Goal: Transaction & Acquisition: Purchase product/service

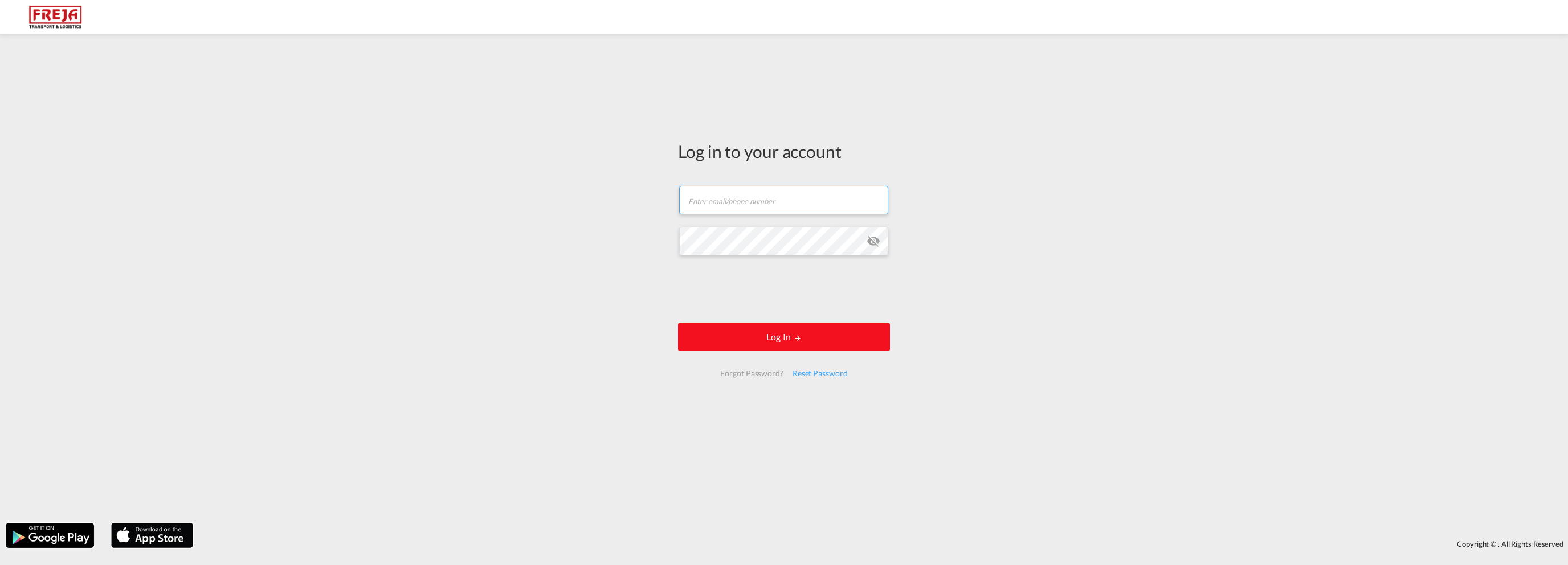
type input "[EMAIL_ADDRESS][DOMAIN_NAME]"
click at [776, 340] on button "Log In" at bounding box center [784, 337] width 212 height 28
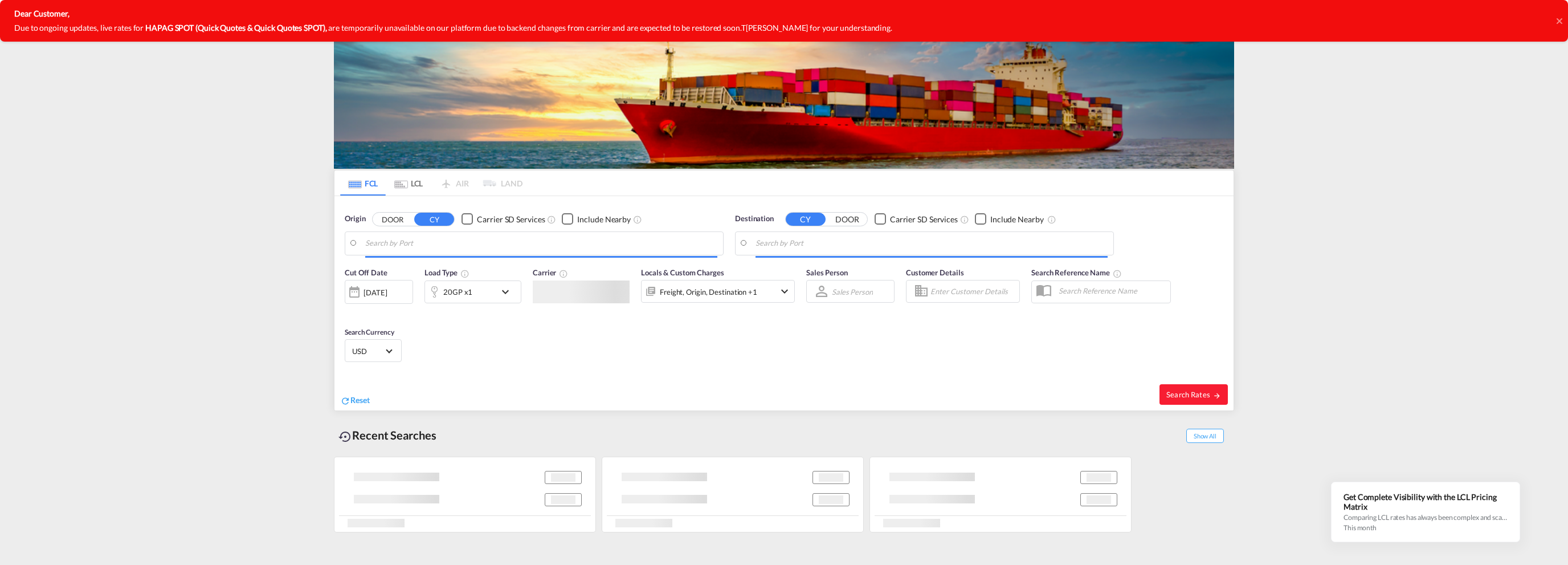
type input "[GEOGRAPHIC_DATA], NOKRS"
type input "[GEOGRAPHIC_DATA], BRGIG"
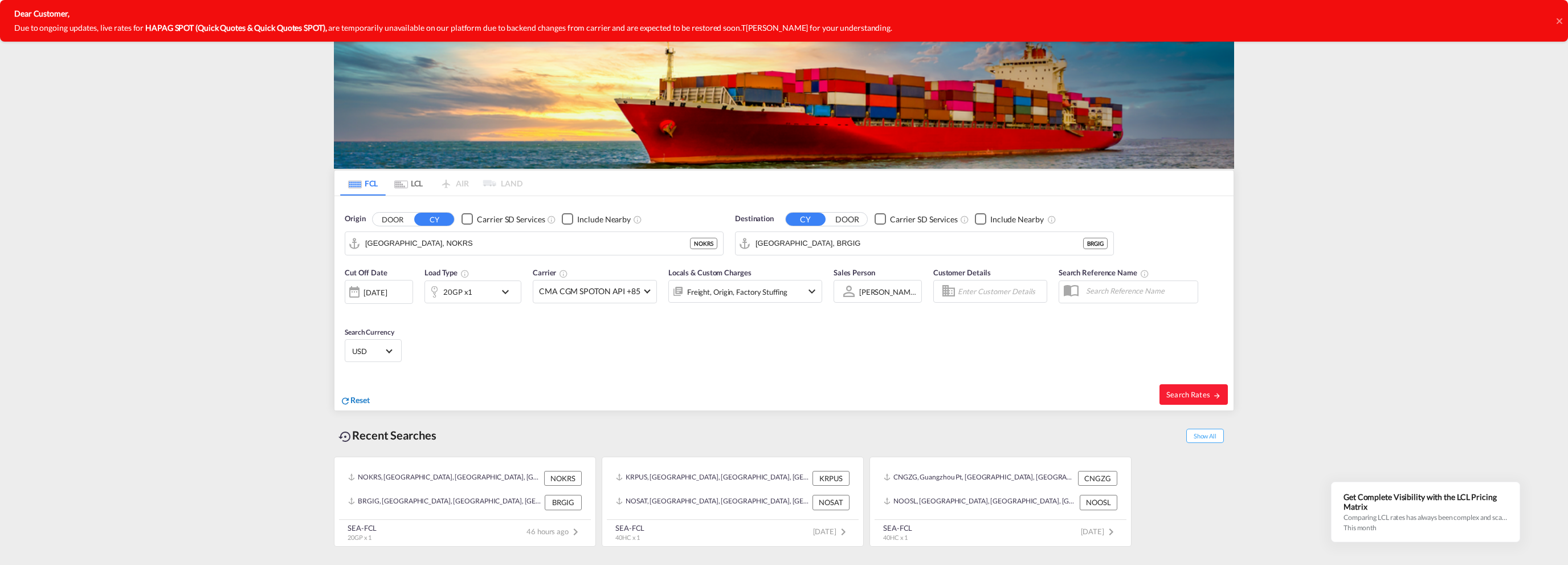
click at [362, 397] on span "Reset" at bounding box center [360, 400] width 20 height 9
click at [460, 242] on body "Analytics Reports Dashboard Rate Search My Rate Files Analytics" at bounding box center [784, 282] width 1568 height 565
click at [442, 261] on div "Kristiansand [GEOGRAPHIC_DATA] NOKRS" at bounding box center [453, 274] width 217 height 34
type input "[GEOGRAPHIC_DATA], NOKRS"
click at [839, 239] on body "Analytics Reports Dashboard Rate Search My Rate Files Analytics" at bounding box center [784, 282] width 1568 height 565
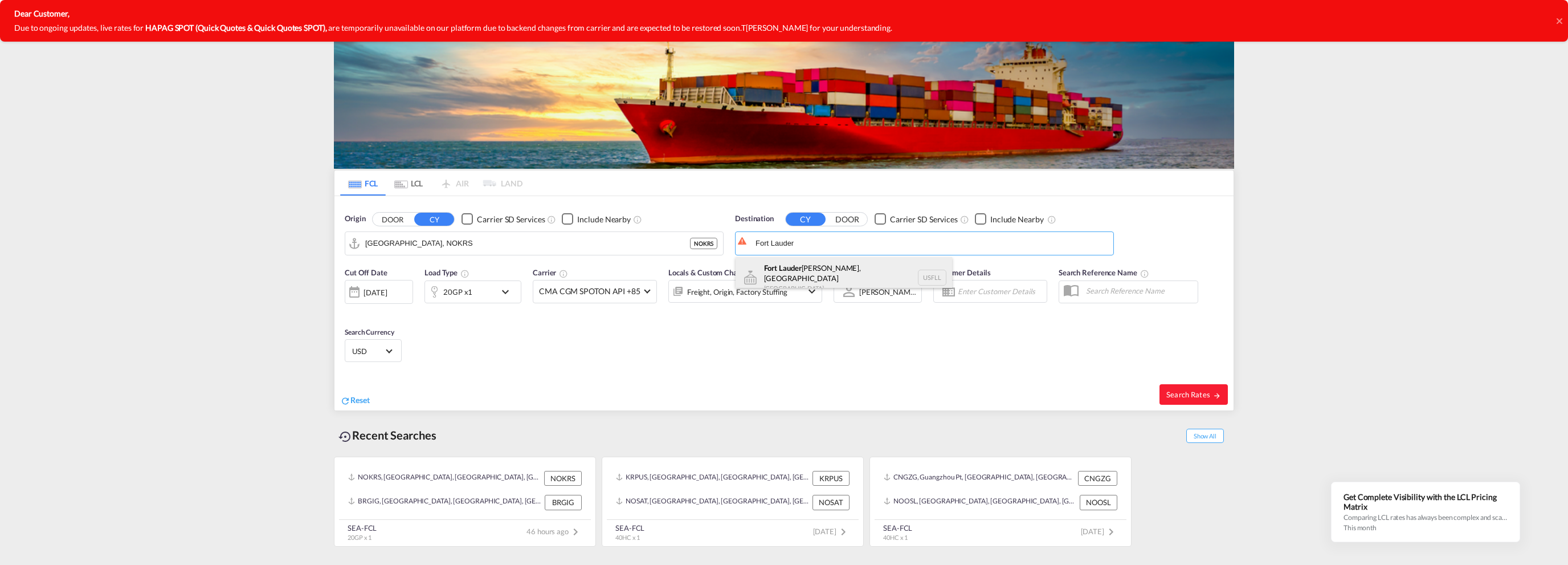
click at [822, 269] on div "[GEOGRAPHIC_DATA][PERSON_NAME], [GEOGRAPHIC_DATA] [GEOGRAPHIC_DATA] USFLL" at bounding box center [843, 277] width 217 height 41
type input "[GEOGRAPHIC_DATA], [GEOGRAPHIC_DATA], USFLL"
click at [369, 290] on div "[DATE]" at bounding box center [375, 292] width 24 height 10
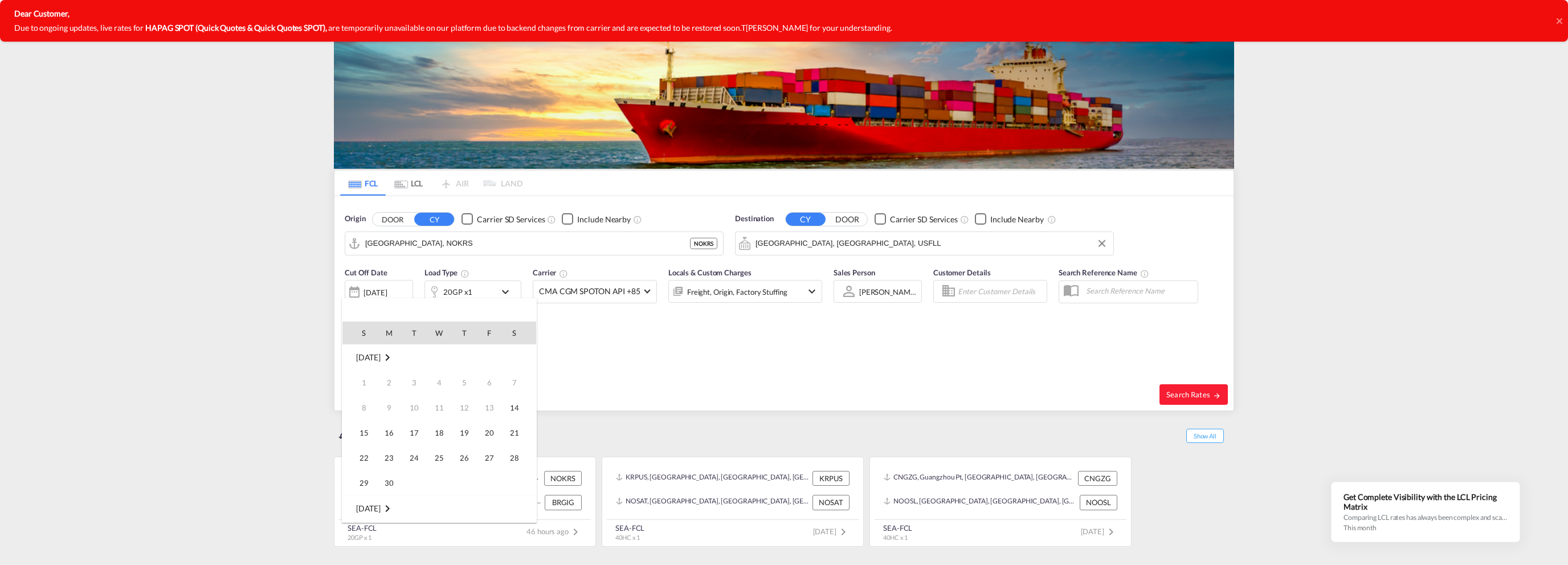
scroll to position [453, 0]
click at [440, 426] on span "17" at bounding box center [439, 433] width 23 height 23
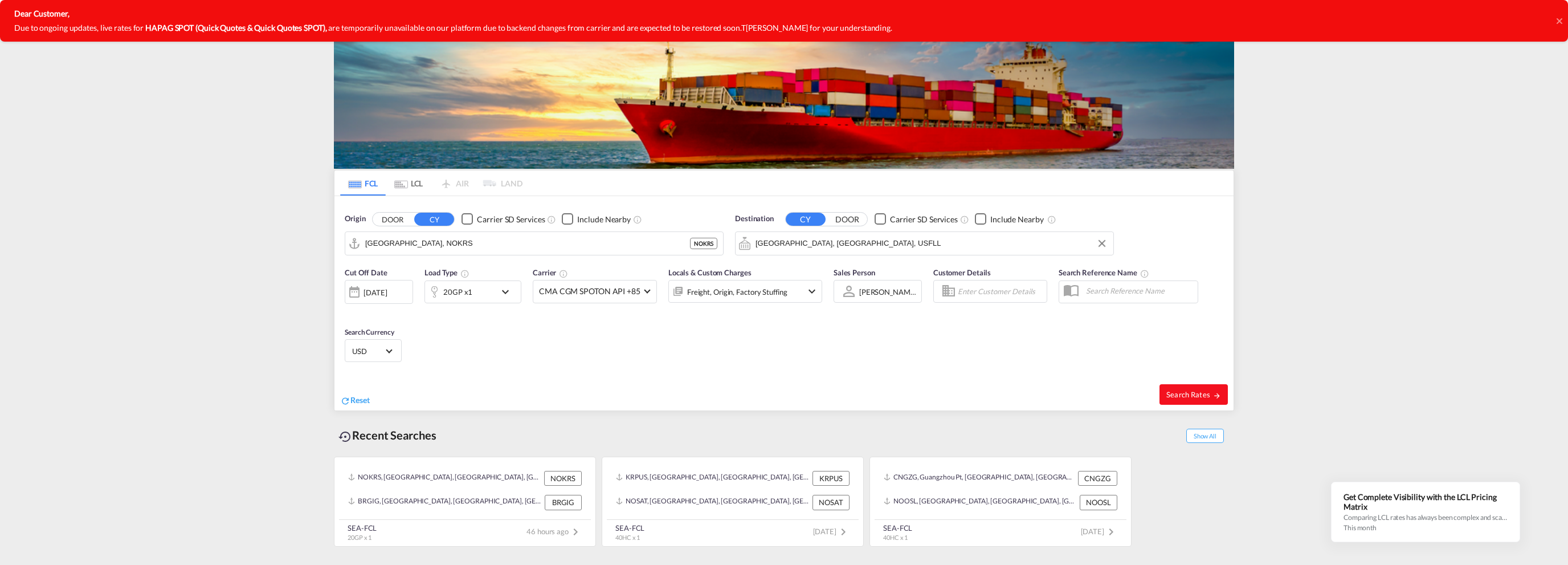
click at [1174, 392] on span "Search Rates" at bounding box center [1194, 395] width 55 height 9
type input "NOKRS to USFLL / [DATE]"
